Goal: Obtain resource: Download file/media

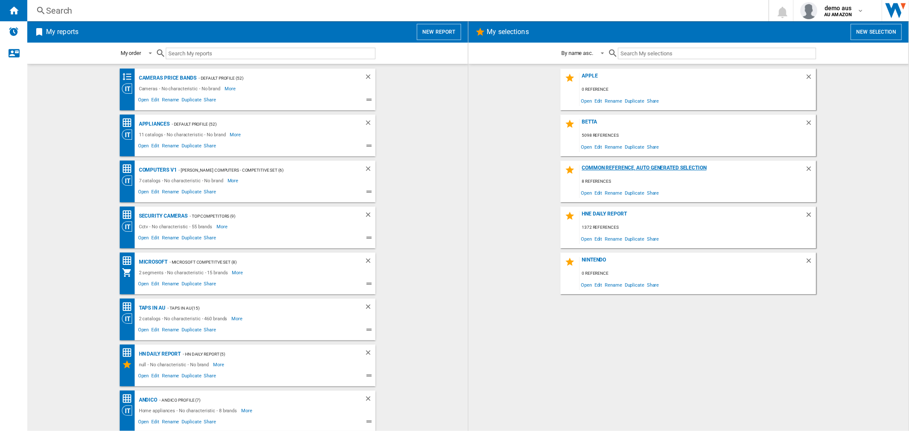
click at [622, 168] on div "Common reference, auto generated selection" at bounding box center [691, 171] width 225 height 12
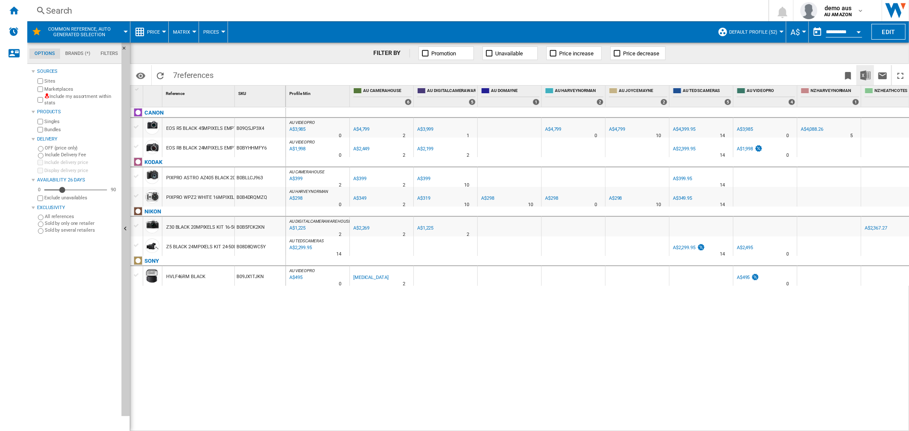
click at [865, 75] on img "Download in Excel" at bounding box center [865, 75] width 10 height 10
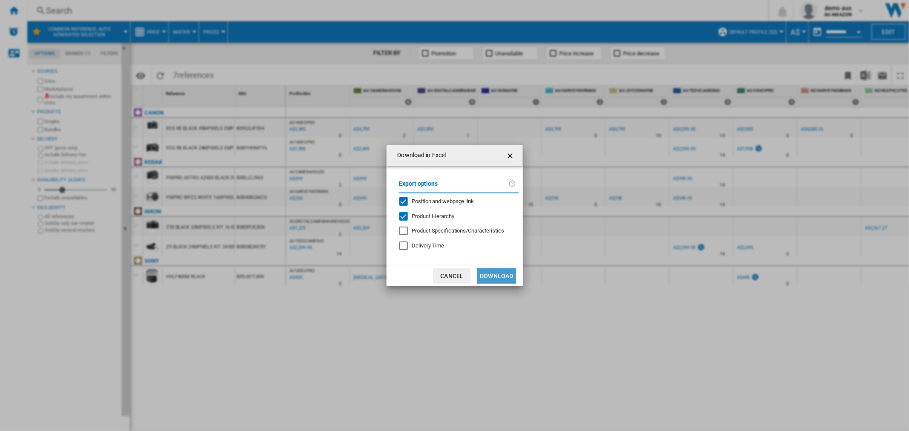
click at [504, 278] on button "Download" at bounding box center [496, 275] width 38 height 15
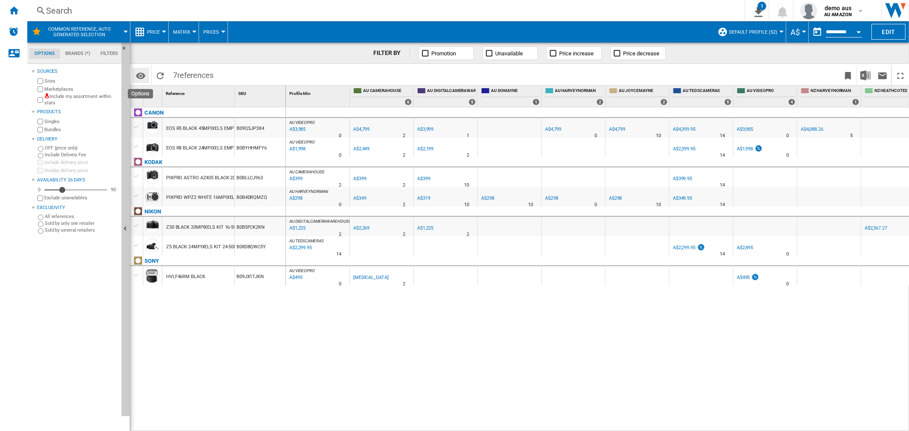
click at [137, 75] on md-icon "Options" at bounding box center [140, 76] width 10 height 10
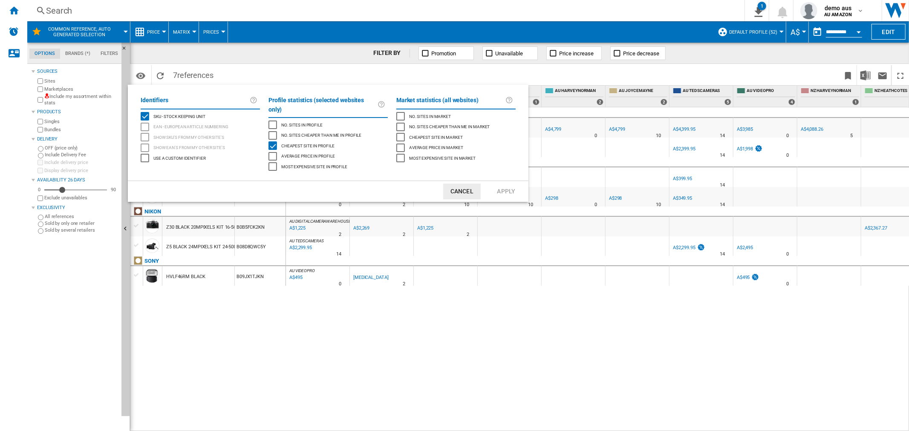
click at [268, 162] on div "Most expensive site in profile" at bounding box center [272, 166] width 9 height 9
click at [504, 184] on button "Apply" at bounding box center [505, 192] width 37 height 16
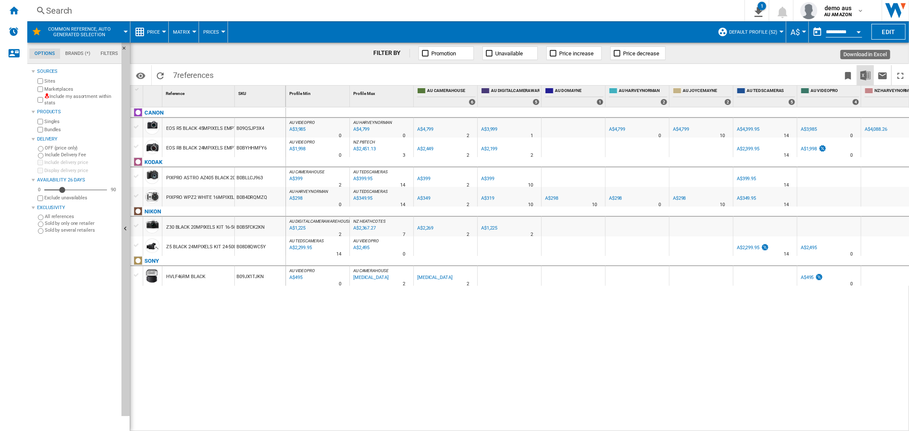
click at [864, 74] on img "Download in Excel" at bounding box center [865, 75] width 10 height 10
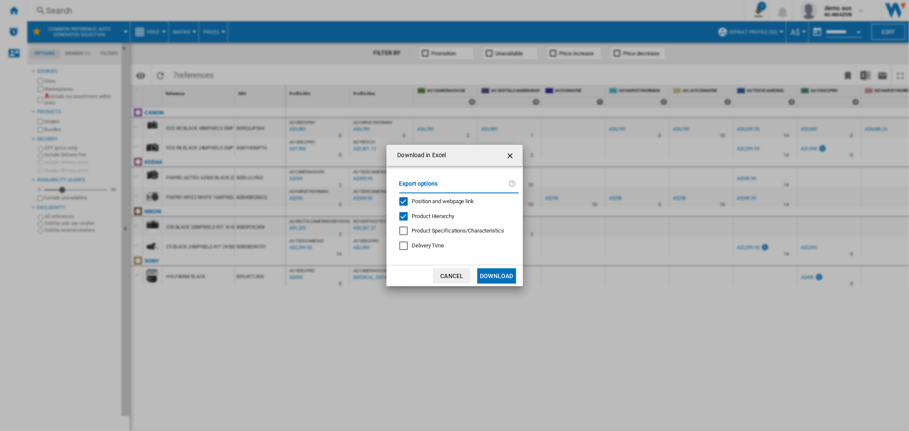
click at [402, 215] on div "Product Hierarchy" at bounding box center [403, 216] width 9 height 9
click at [495, 273] on button "Download" at bounding box center [496, 275] width 38 height 15
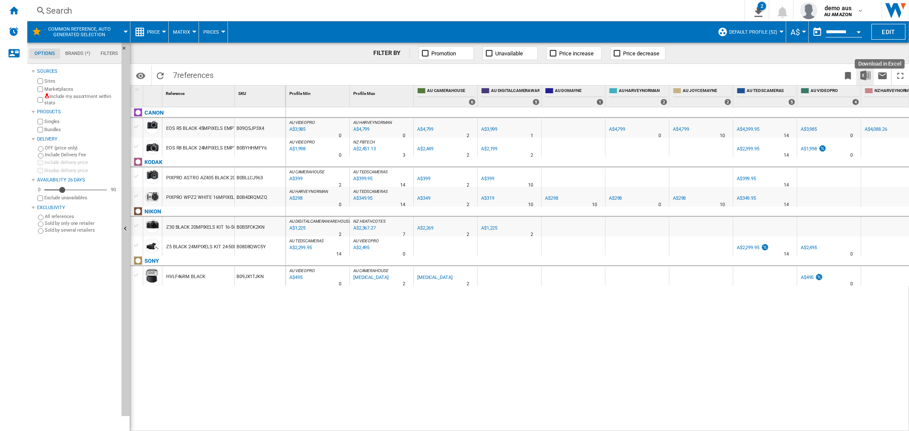
click at [866, 72] on img "Download in Excel" at bounding box center [865, 75] width 10 height 10
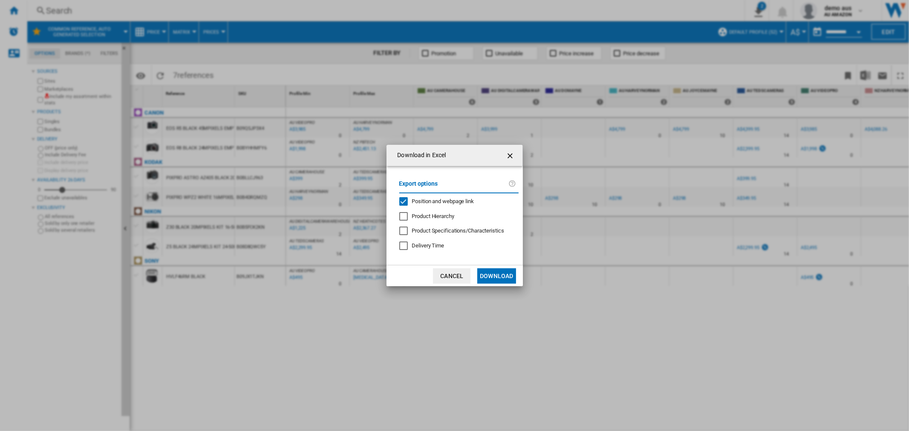
click at [404, 201] on div "Position and webpage link" at bounding box center [403, 201] width 9 height 9
click at [487, 274] on button "Download" at bounding box center [496, 275] width 38 height 15
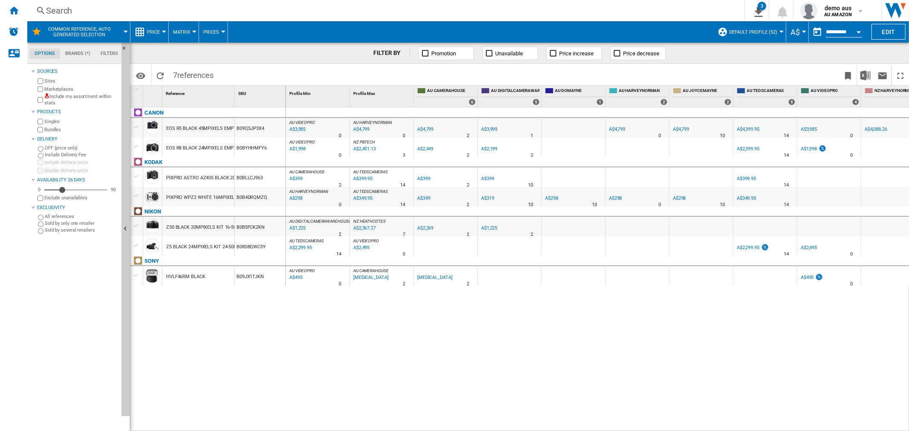
click at [425, 55] on ng-md-icon at bounding box center [425, 53] width 9 height 9
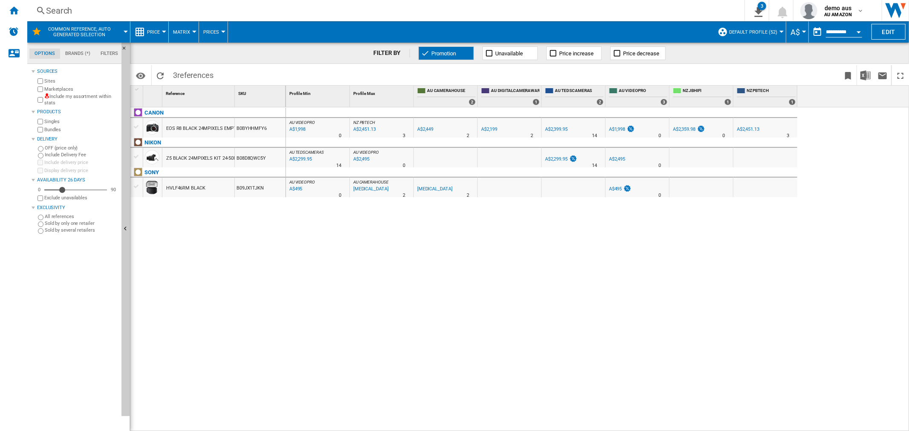
drag, startPoint x: 424, startPoint y: 55, endPoint x: 505, endPoint y: 143, distance: 119.7
click at [424, 54] on ng-md-icon at bounding box center [425, 53] width 9 height 9
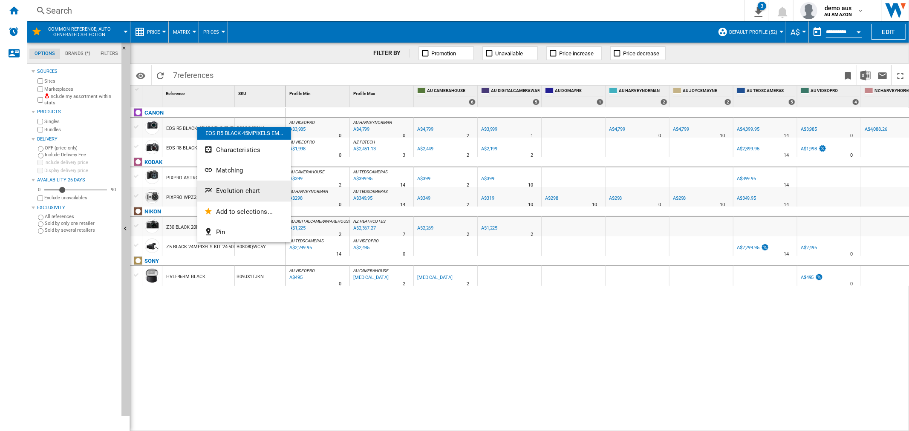
click at [228, 190] on span "Evolution chart" at bounding box center [238, 191] width 44 height 8
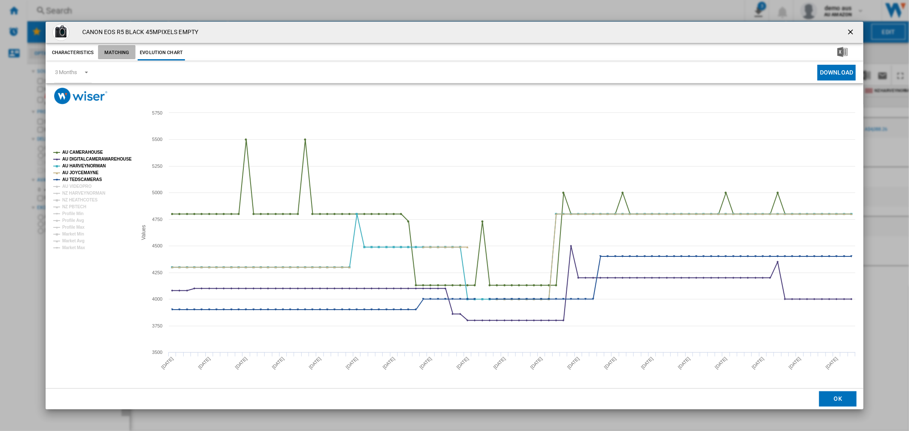
click at [117, 51] on button "Matching" at bounding box center [116, 52] width 37 height 15
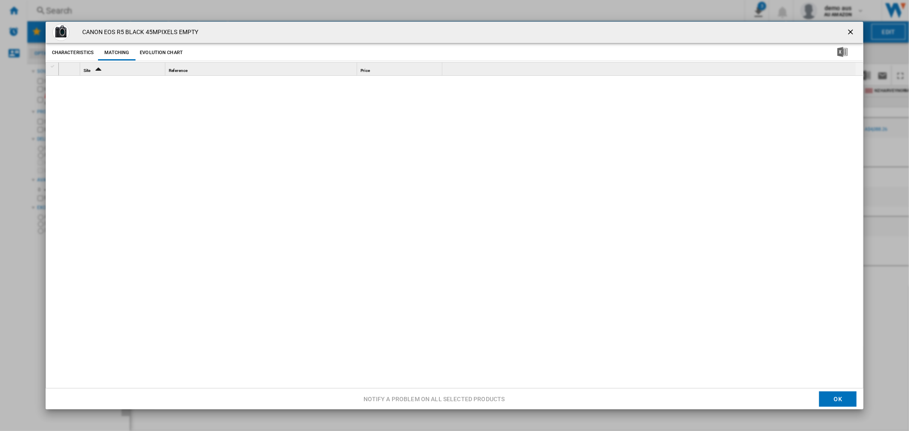
click at [847, 33] on ng-md-icon "getI18NText('BUTTONS.CLOSE_DIALOG')" at bounding box center [851, 33] width 10 height 10
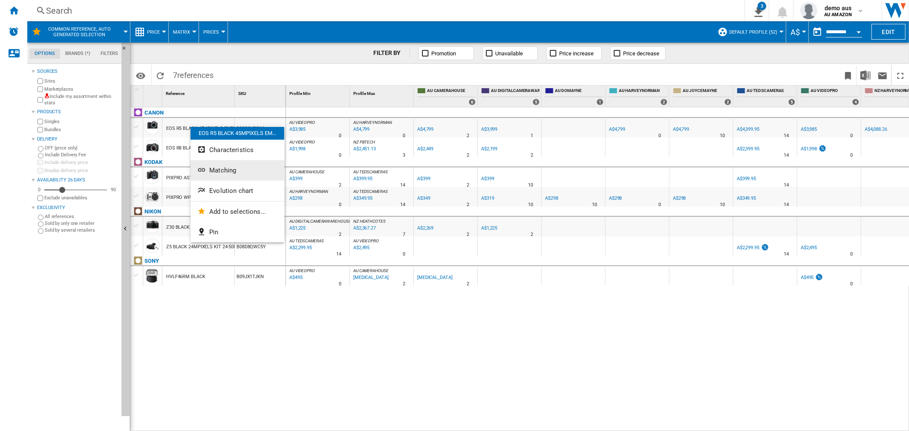
click at [227, 174] on span "Matching" at bounding box center [222, 171] width 27 height 8
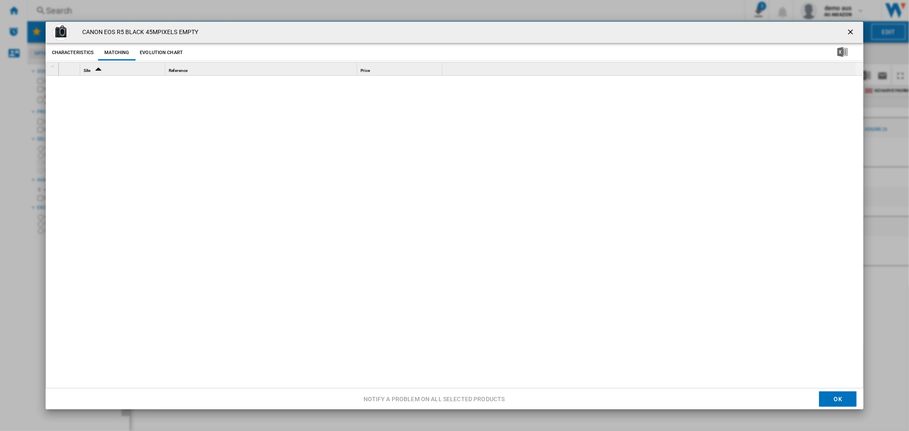
click at [846, 30] on ng-md-icon "getI18NText('BUTTONS.CLOSE_DIALOG')" at bounding box center [851, 33] width 10 height 10
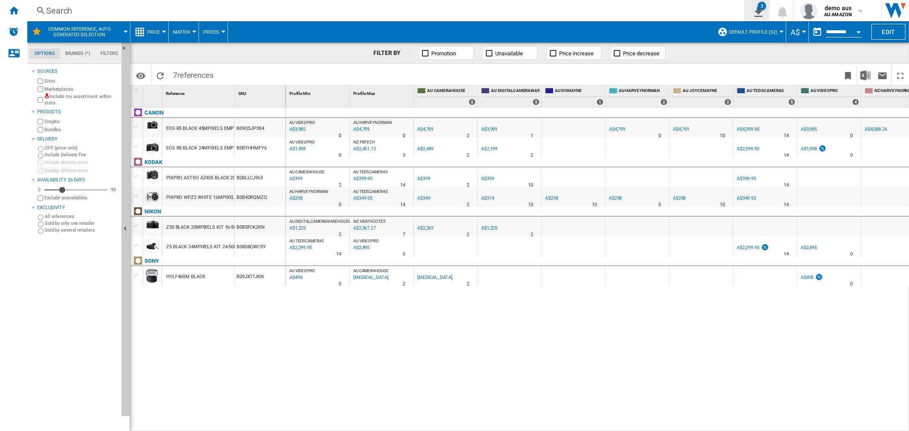
click at [759, 9] on div "3" at bounding box center [761, 6] width 9 height 9
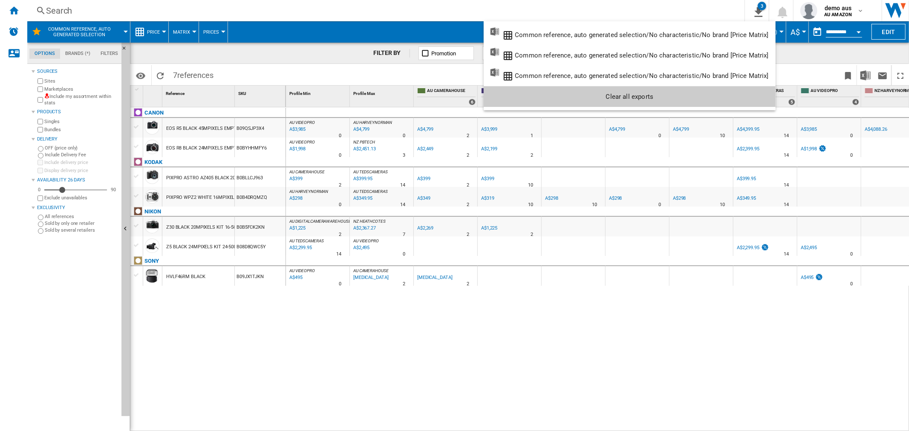
click at [573, 11] on md-backdrop at bounding box center [454, 215] width 909 height 431
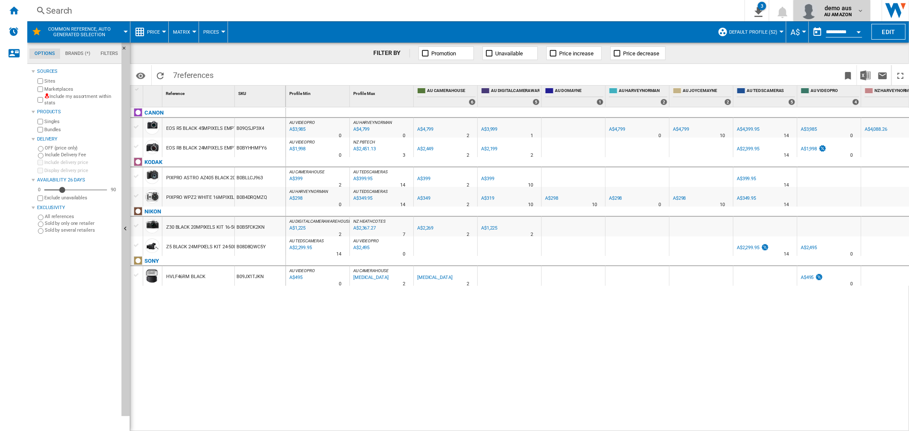
click at [840, 11] on span "demo aus" at bounding box center [838, 8] width 28 height 9
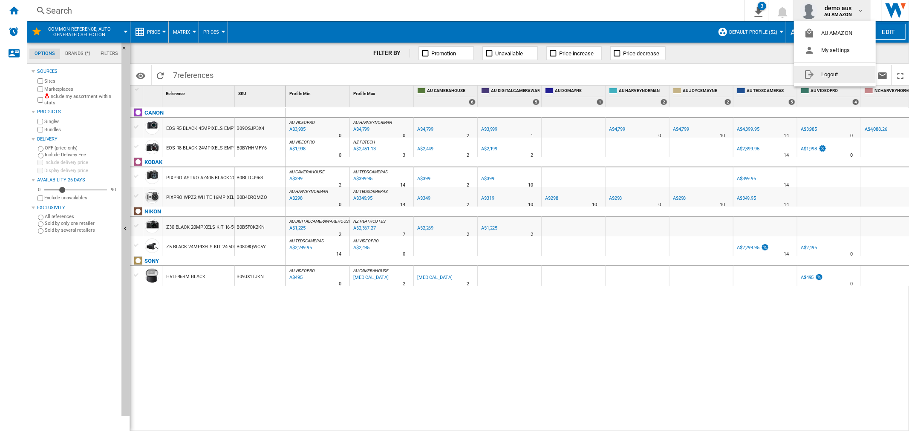
click at [827, 75] on button "Logout" at bounding box center [835, 74] width 82 height 17
